Goal: Task Accomplishment & Management: Manage account settings

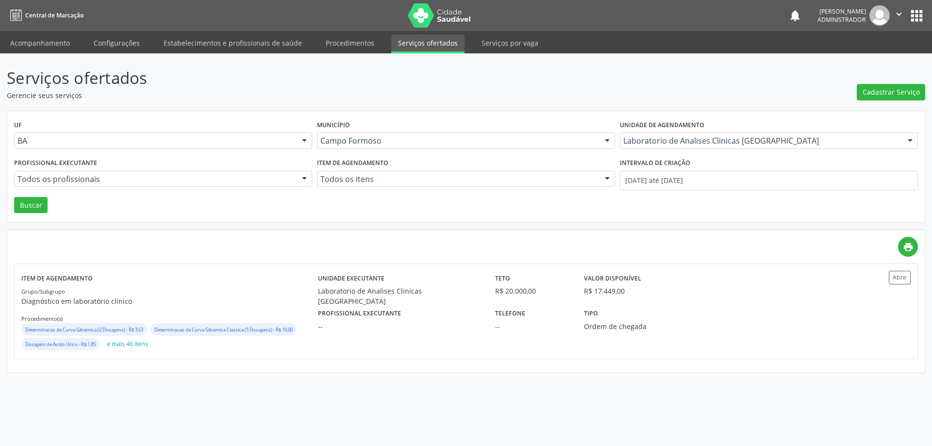
click at [50, 42] on link "Acompanhamento" at bounding box center [39, 42] width 73 height 17
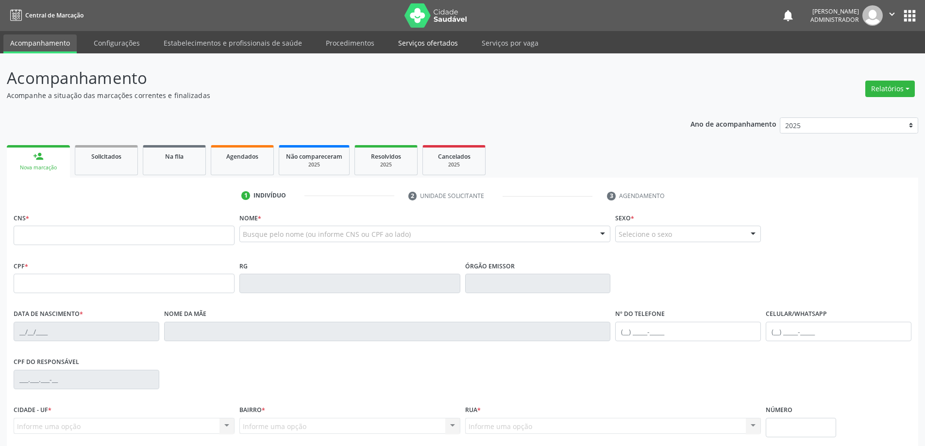
click at [416, 45] on link "Serviços ofertados" at bounding box center [427, 42] width 73 height 17
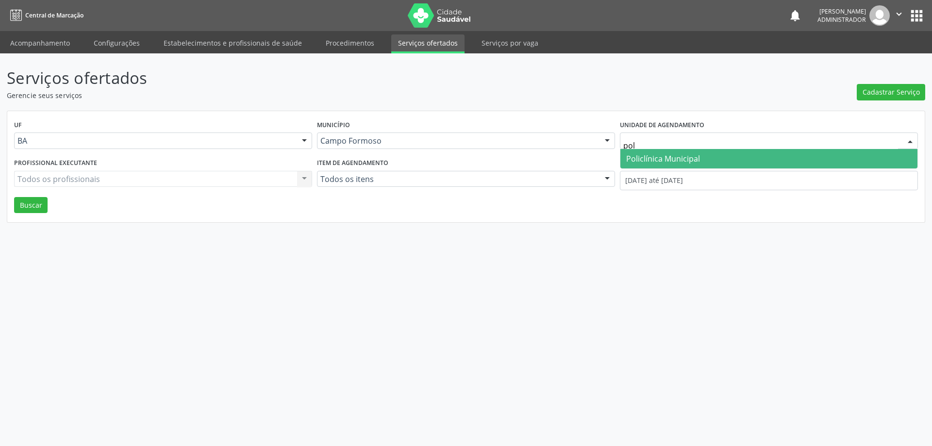
type input "poli"
click at [703, 156] on span "Policlínica Municipal" at bounding box center [769, 158] width 297 height 19
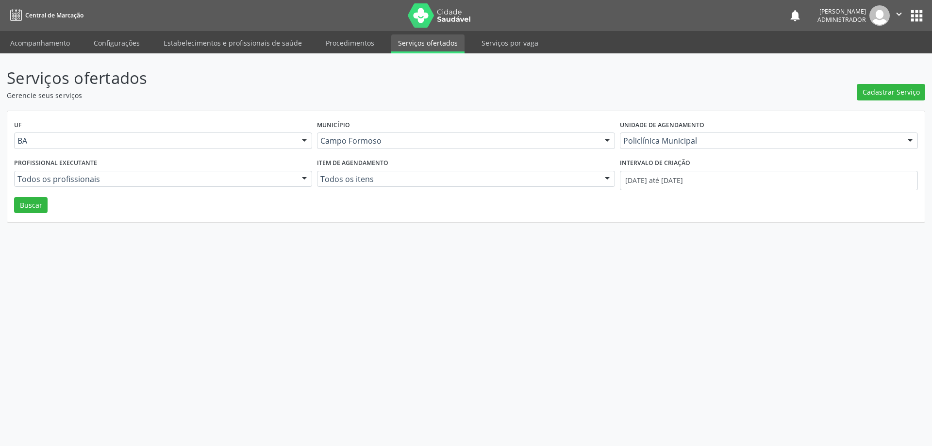
click at [306, 175] on div at bounding box center [304, 179] width 15 height 17
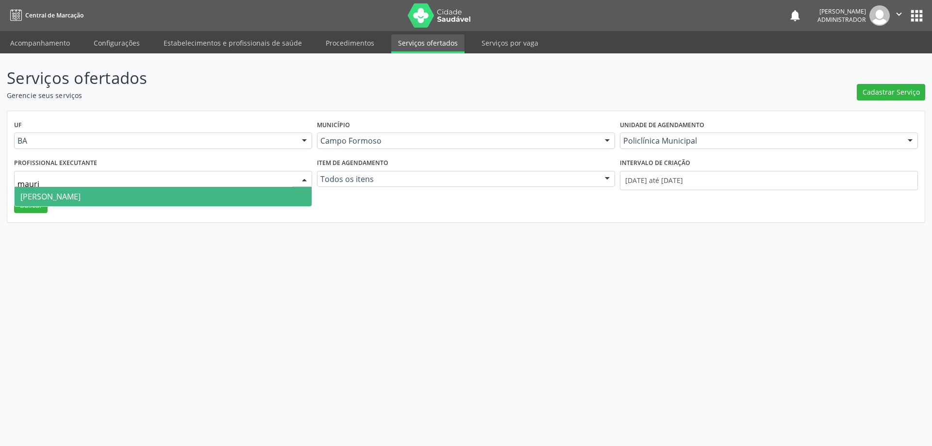
type input "mauric"
click at [297, 193] on span "[PERSON_NAME]" at bounding box center [163, 196] width 297 height 19
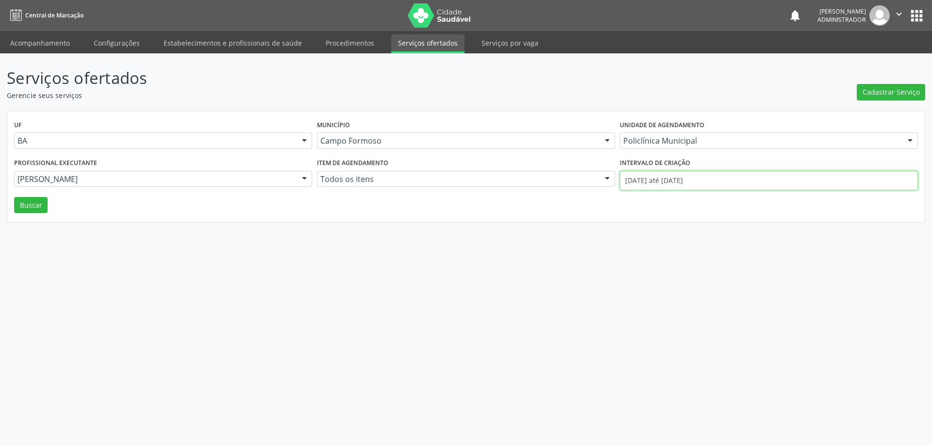
drag, startPoint x: 700, startPoint y: 179, endPoint x: 663, endPoint y: 179, distance: 37.4
click at [698, 179] on input "01/09/2025 até 03/09/2025" at bounding box center [769, 180] width 298 height 19
click at [623, 198] on span at bounding box center [623, 199] width 17 height 17
select select "7"
click at [731, 236] on span "1" at bounding box center [732, 231] width 19 height 19
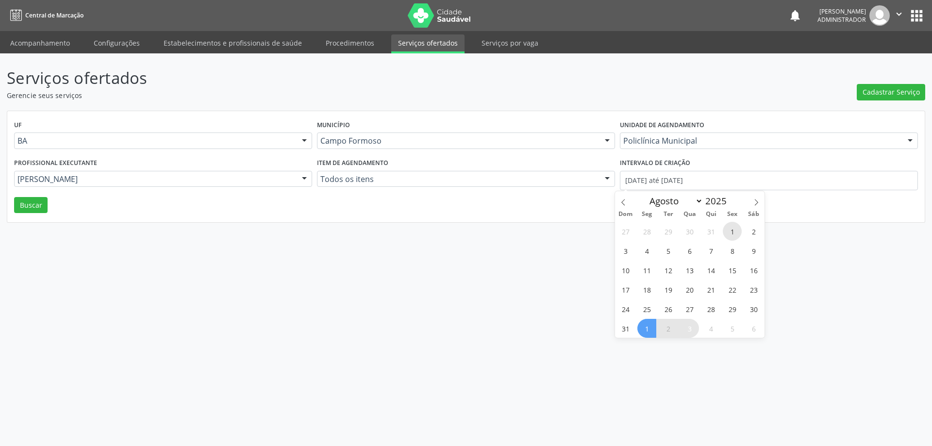
type input "01/08/2025"
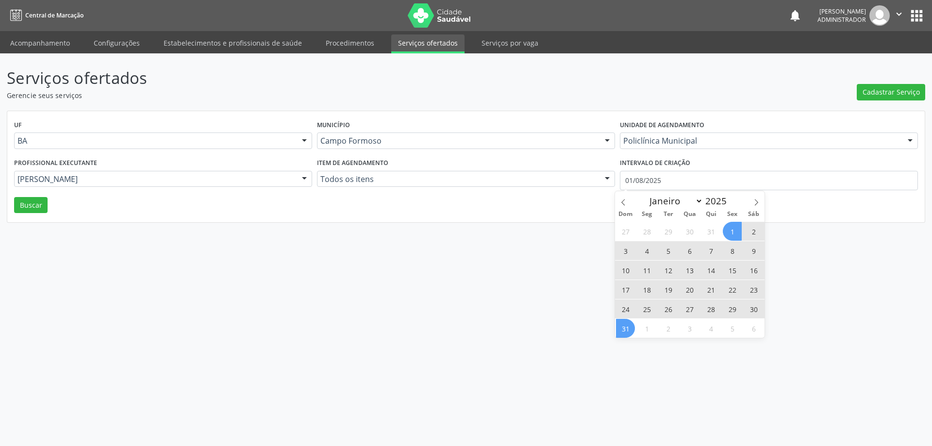
click at [626, 329] on span "31" at bounding box center [625, 328] width 19 height 19
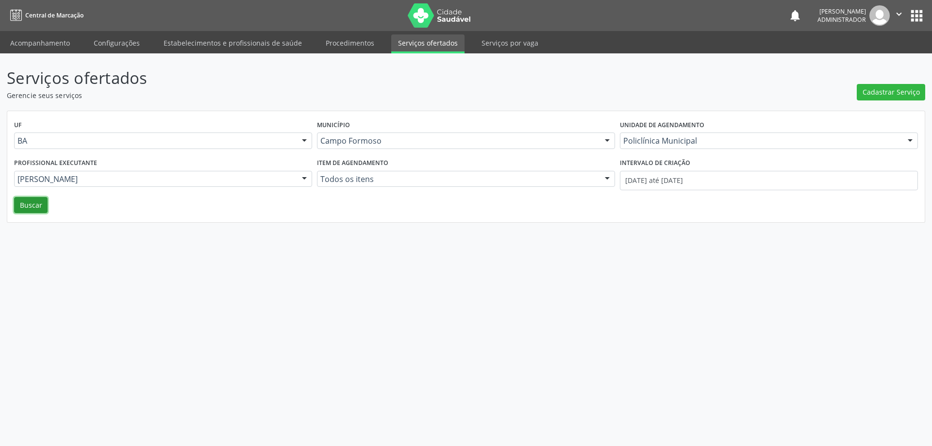
click at [33, 208] on button "Buscar" at bounding box center [31, 205] width 34 height 17
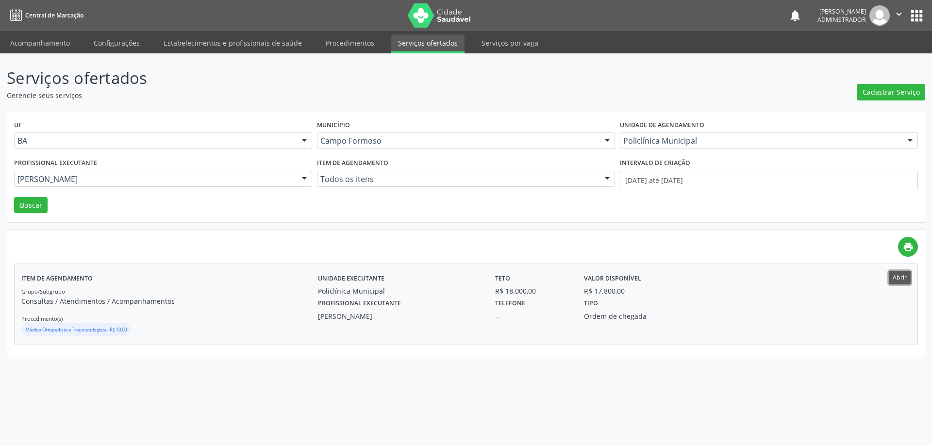
click at [898, 279] on button "Abrir" at bounding box center [900, 277] width 22 height 13
click at [303, 176] on div at bounding box center [304, 179] width 15 height 17
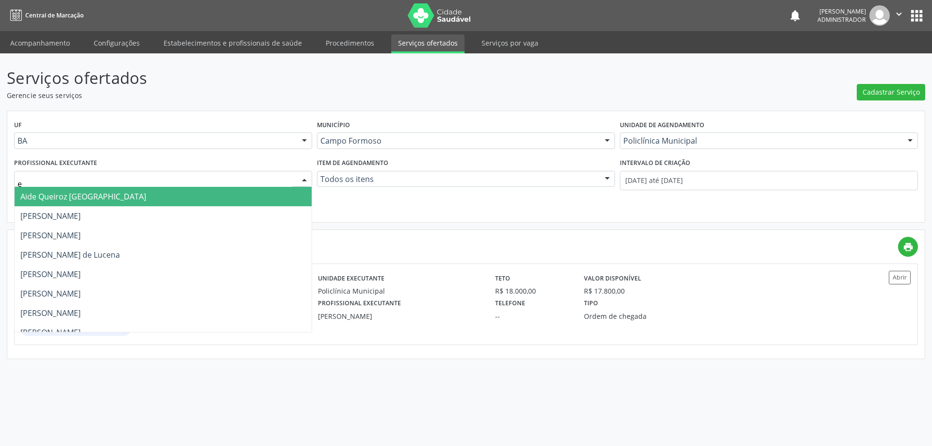
type input "ed"
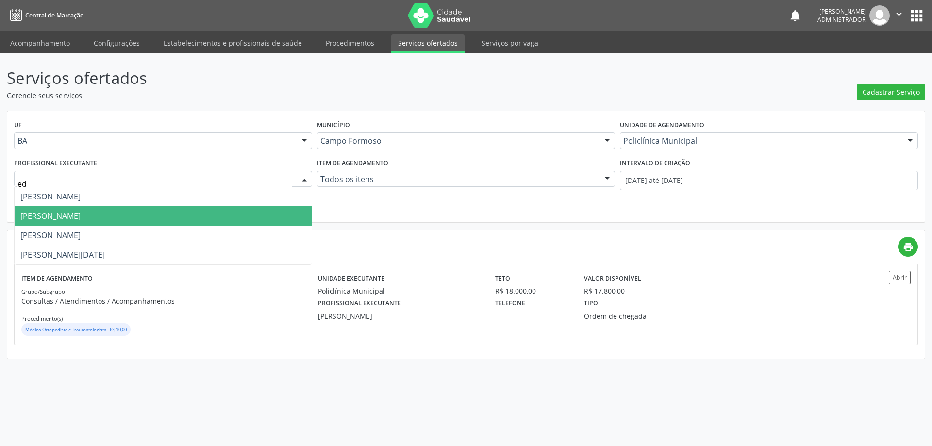
click at [256, 209] on span "[PERSON_NAME]" at bounding box center [163, 215] width 297 height 19
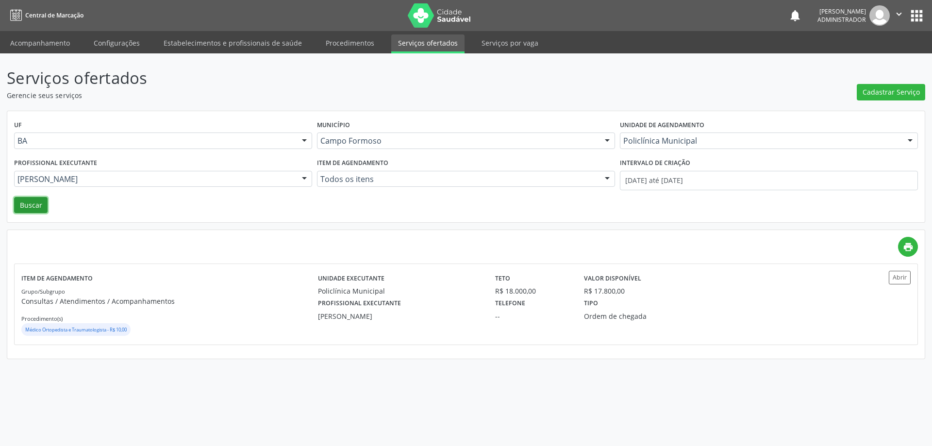
click at [34, 204] on button "Buscar" at bounding box center [31, 205] width 34 height 17
click at [905, 280] on button "Abrir" at bounding box center [900, 277] width 22 height 13
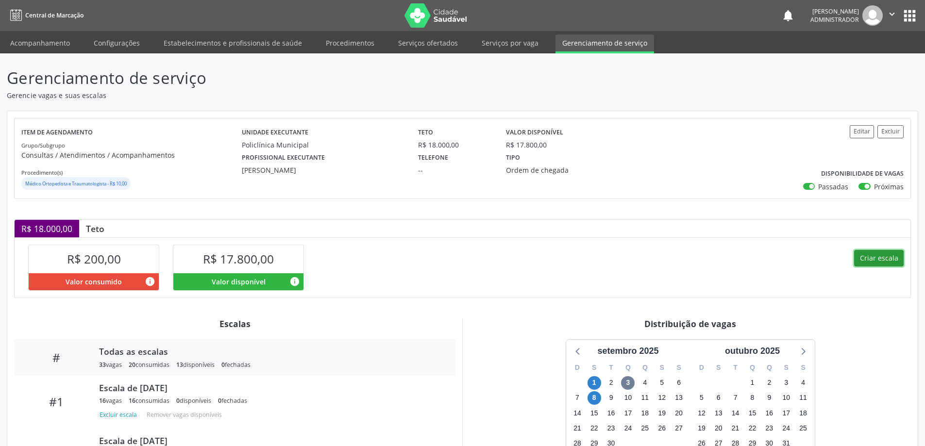
click at [882, 258] on button "Criar escala" at bounding box center [879, 258] width 50 height 17
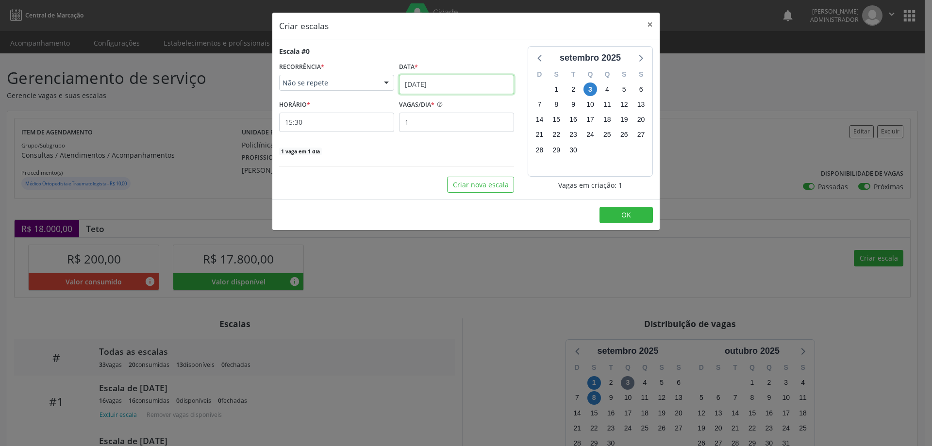
click at [437, 80] on input "03/09/2025" at bounding box center [456, 84] width 115 height 19
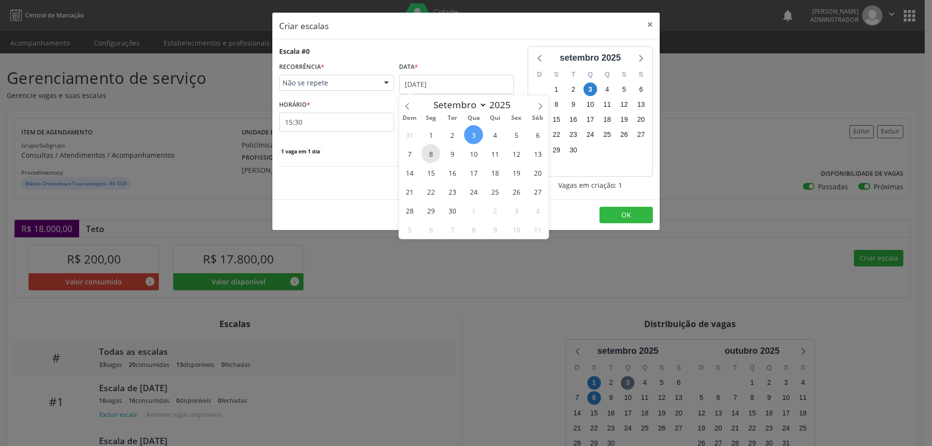
click at [426, 149] on span "8" at bounding box center [430, 153] width 19 height 19
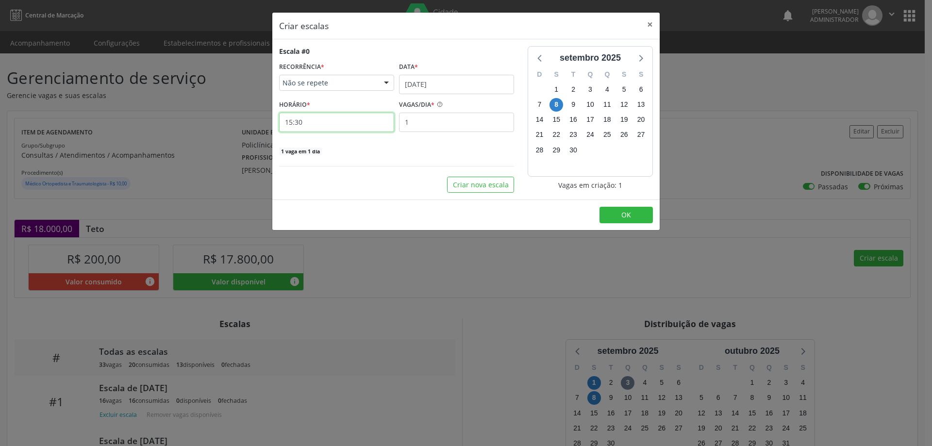
click at [344, 124] on input "15:30" at bounding box center [336, 122] width 115 height 19
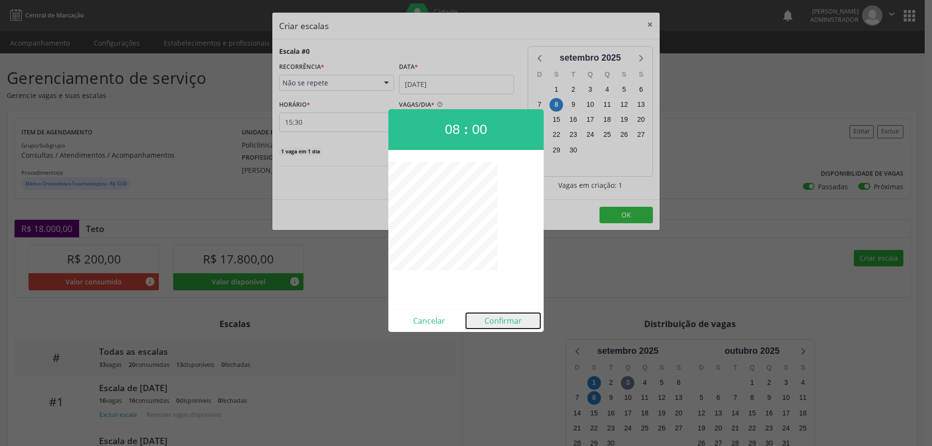
click at [501, 320] on button "Confirmar" at bounding box center [503, 321] width 74 height 16
type input "08:00"
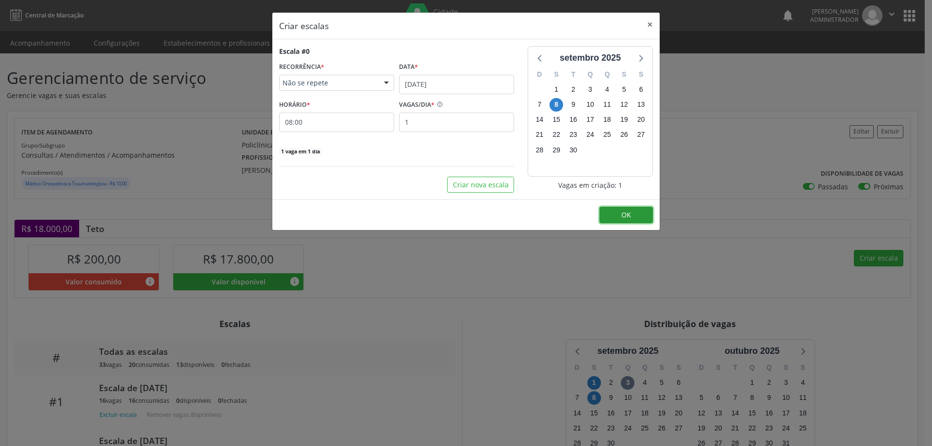
click at [634, 212] on button "OK" at bounding box center [626, 215] width 53 height 17
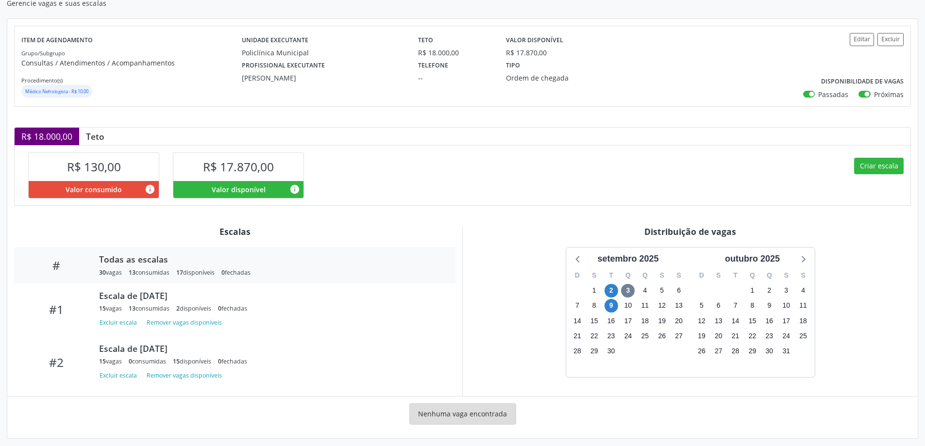
scroll to position [99, 0]
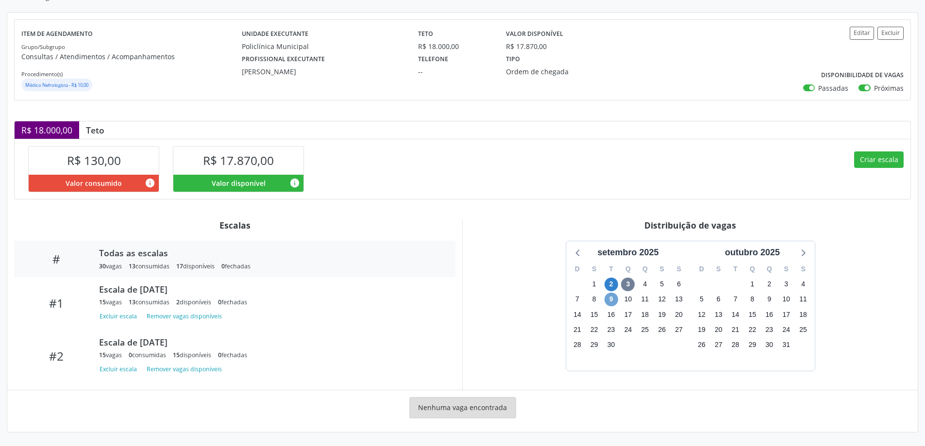
click at [612, 297] on span "9" at bounding box center [612, 300] width 14 height 14
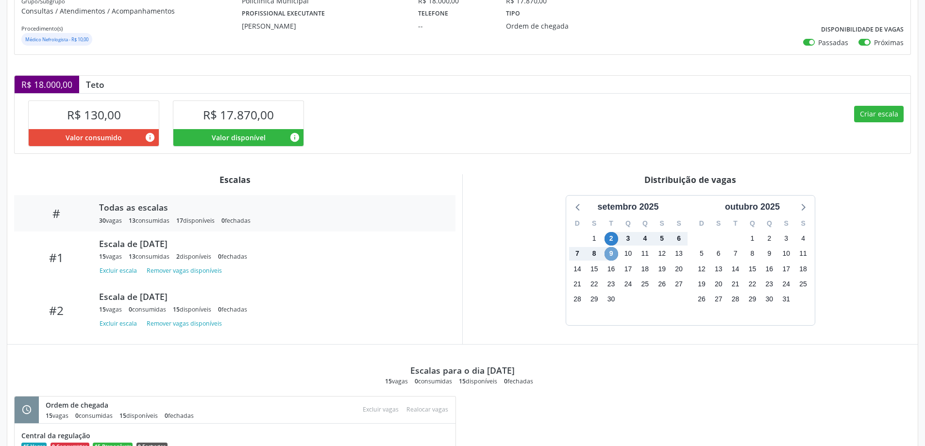
scroll to position [55, 0]
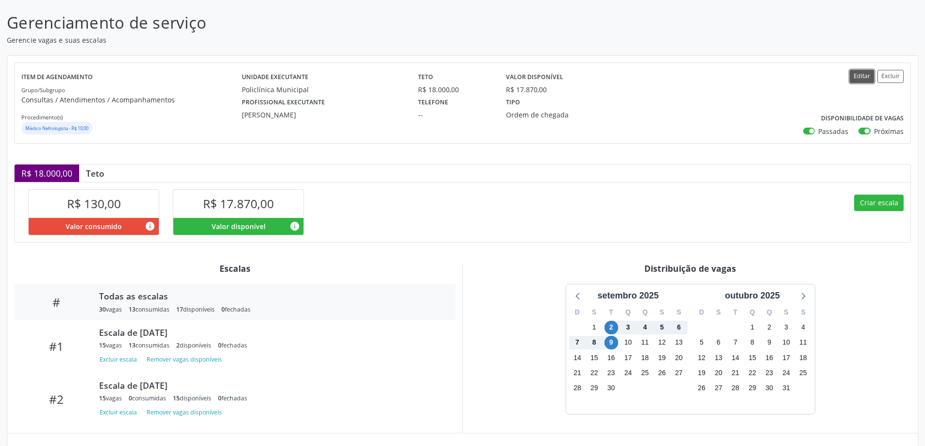
click at [858, 78] on button "Editar" at bounding box center [862, 76] width 24 height 13
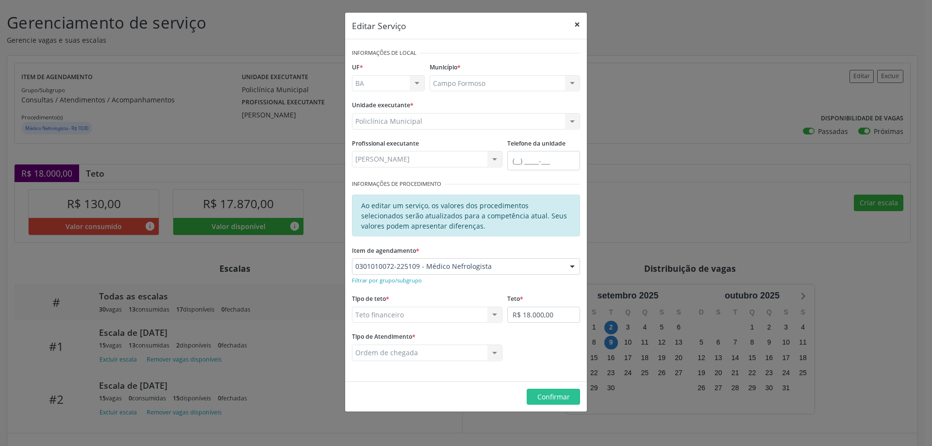
click at [580, 22] on button "×" at bounding box center [577, 25] width 19 height 24
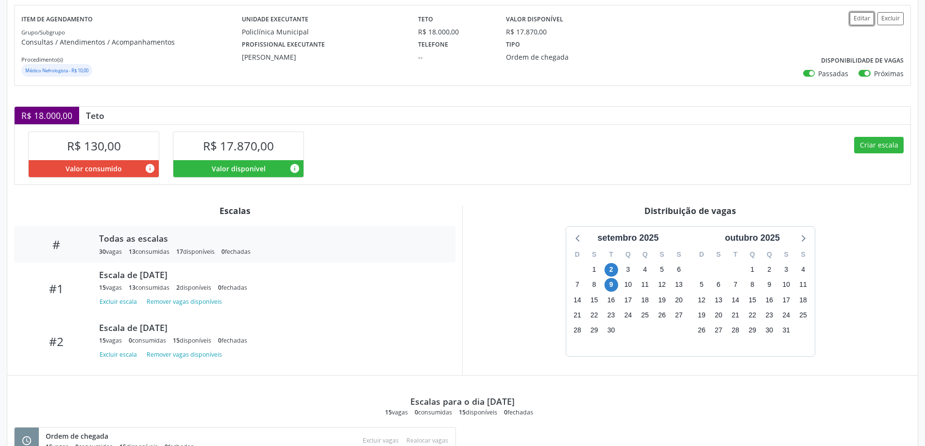
scroll to position [250, 0]
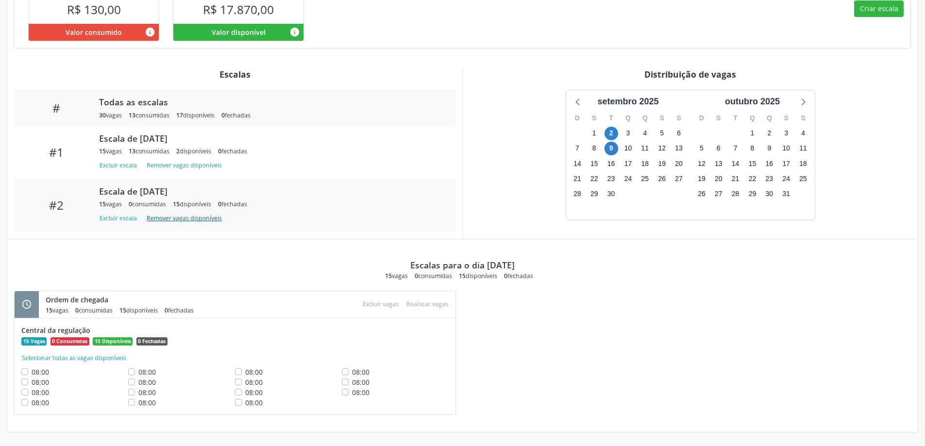
click at [157, 219] on button "Remover vagas disponíveis" at bounding box center [184, 218] width 83 height 13
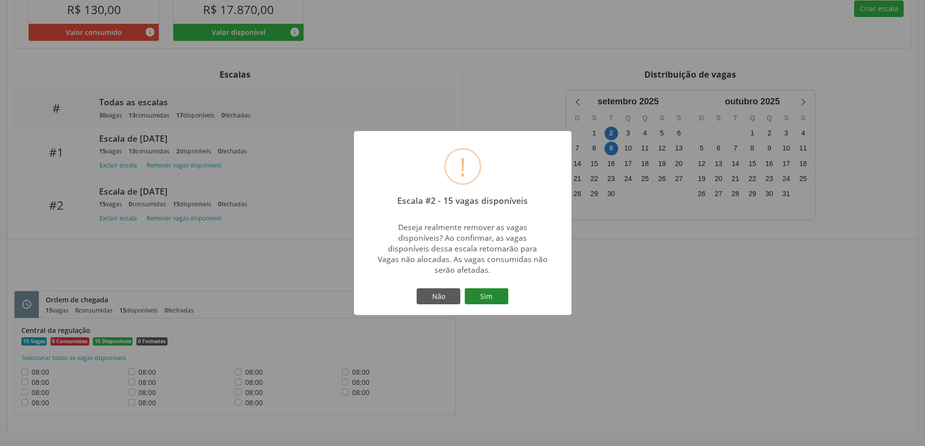
click at [493, 296] on button "Sim" at bounding box center [487, 296] width 44 height 17
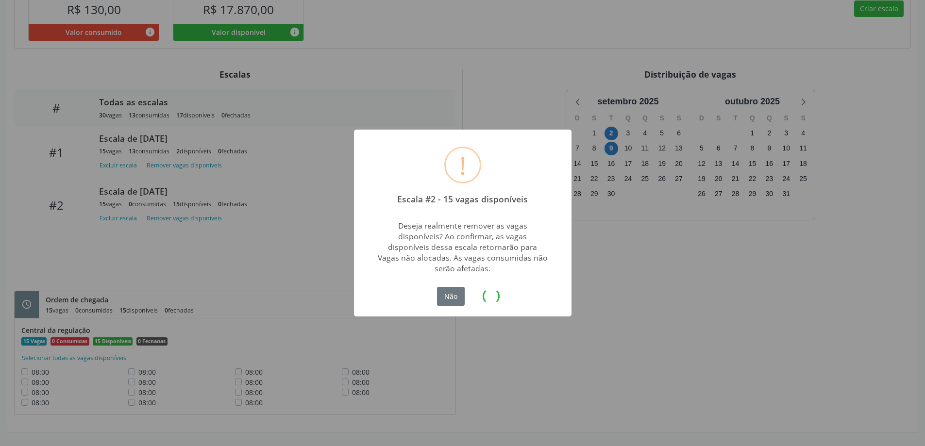
scroll to position [0, 0]
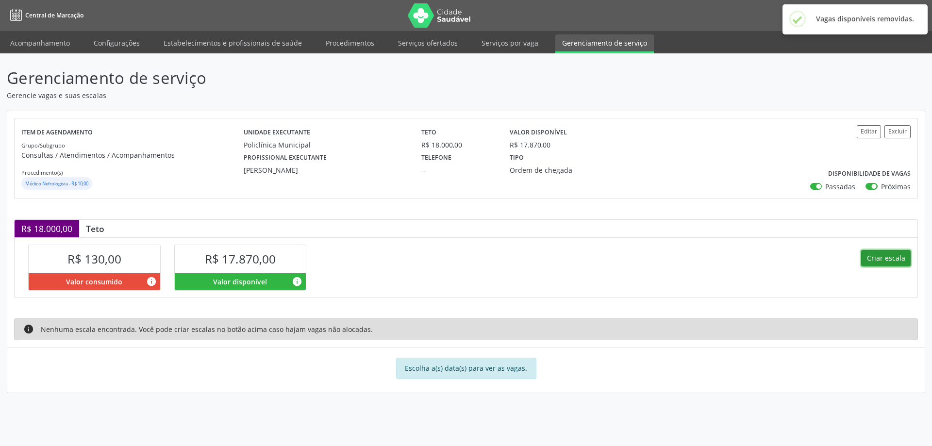
click at [881, 260] on button "Criar escala" at bounding box center [886, 258] width 50 height 17
select select "8"
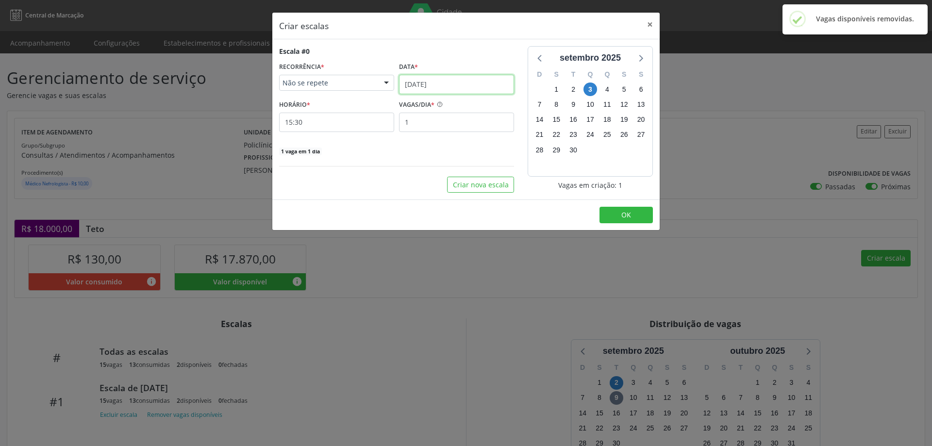
click at [442, 84] on input "[DATE]" at bounding box center [456, 84] width 115 height 19
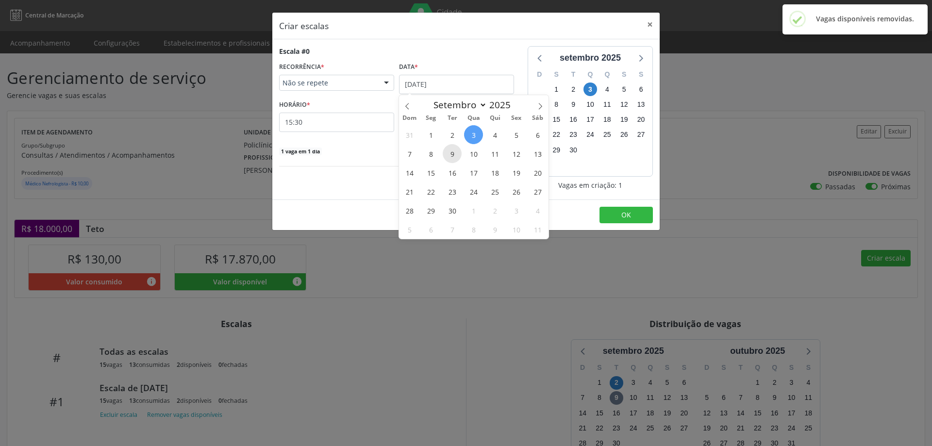
click at [452, 151] on span "9" at bounding box center [452, 153] width 19 height 19
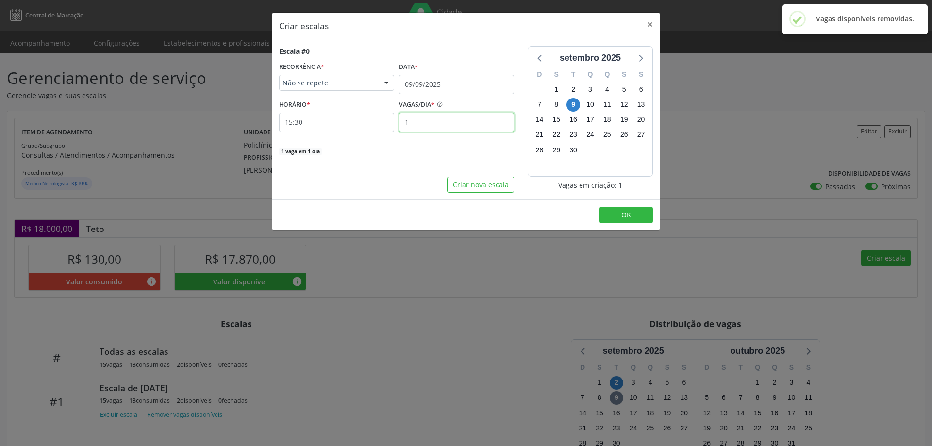
click at [414, 126] on input "1" at bounding box center [456, 122] width 115 height 19
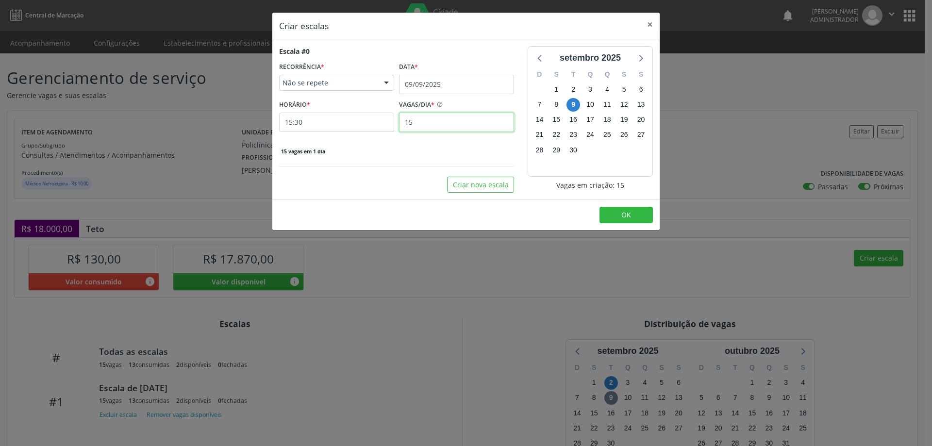
type input "15"
click at [363, 125] on input "15:30" at bounding box center [336, 122] width 115 height 19
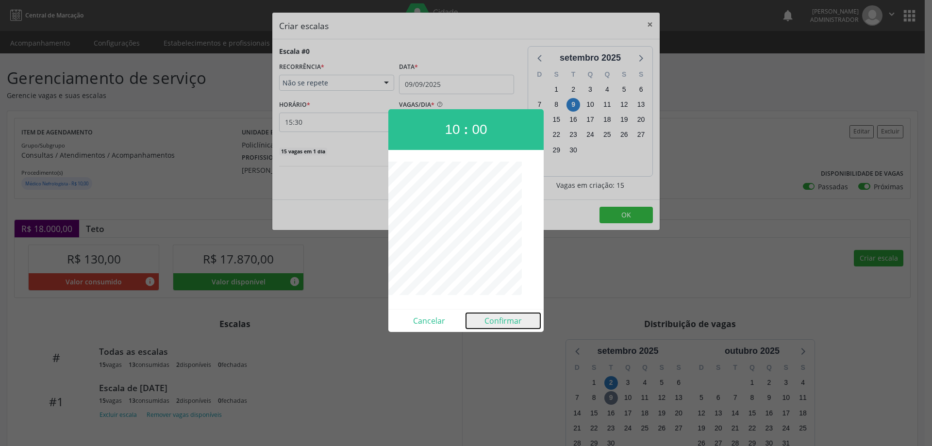
click at [507, 318] on button "Confirmar" at bounding box center [503, 321] width 74 height 16
type input "10:00"
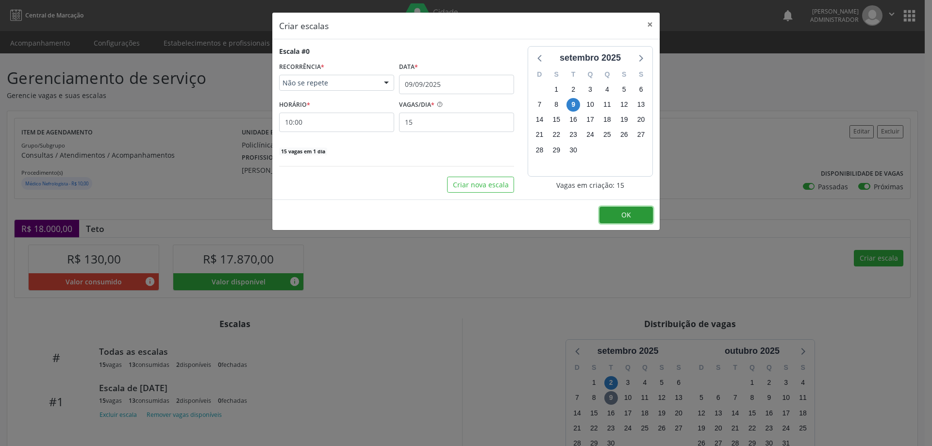
click at [627, 215] on span "OK" at bounding box center [627, 214] width 10 height 9
